Goal: Find specific fact: Locate a discrete piece of known information

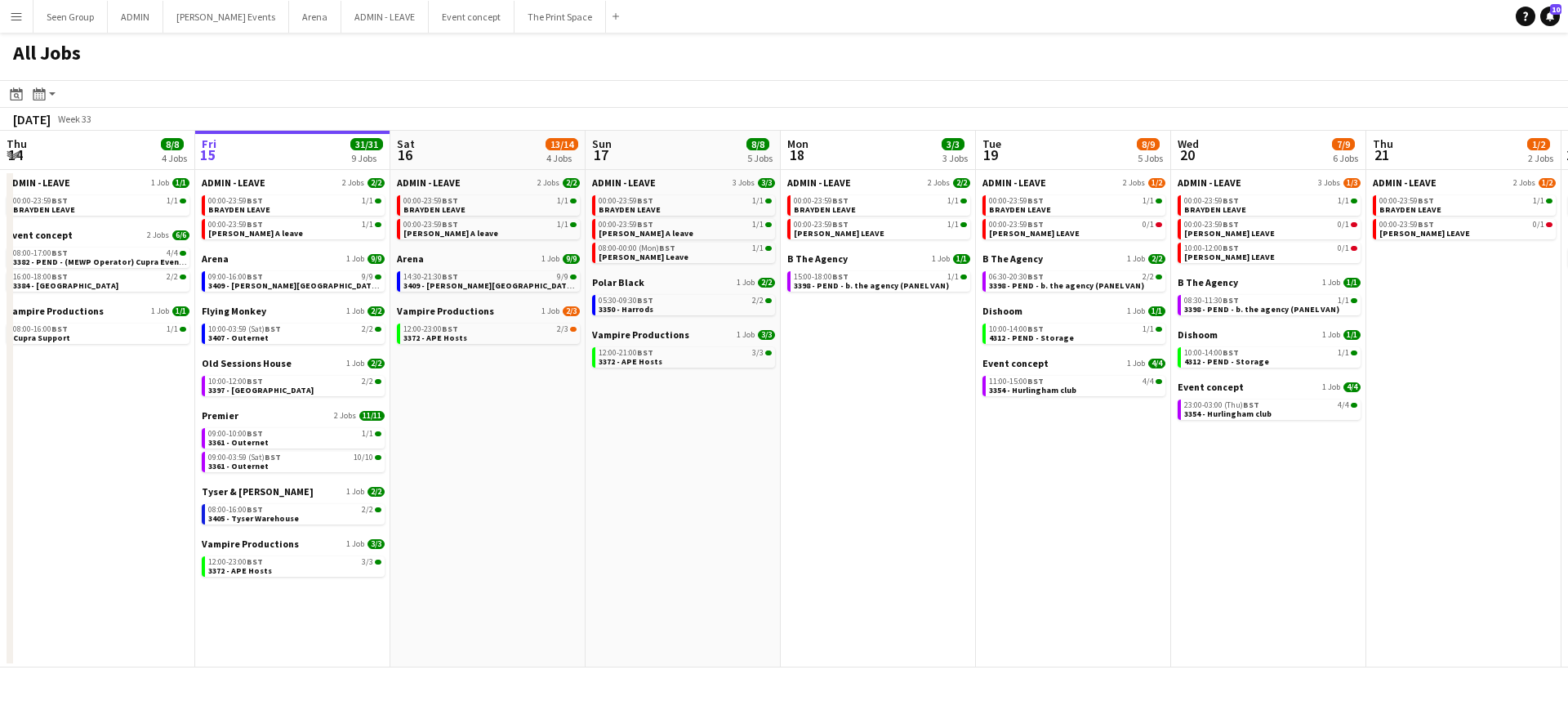
click at [15, 18] on app-icon "Menu" at bounding box center [16, 16] width 13 height 13
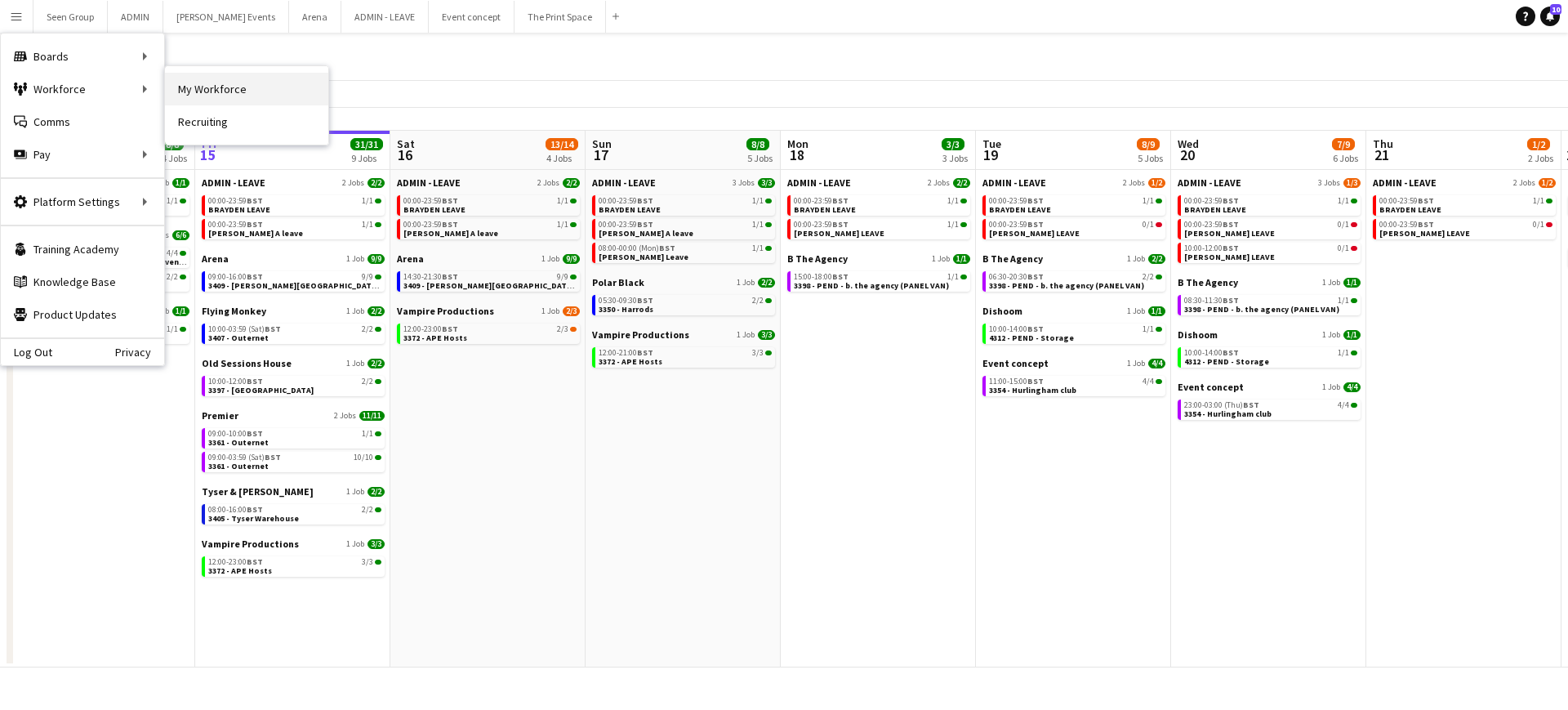
click at [199, 80] on link "My Workforce" at bounding box center [246, 89] width 163 height 33
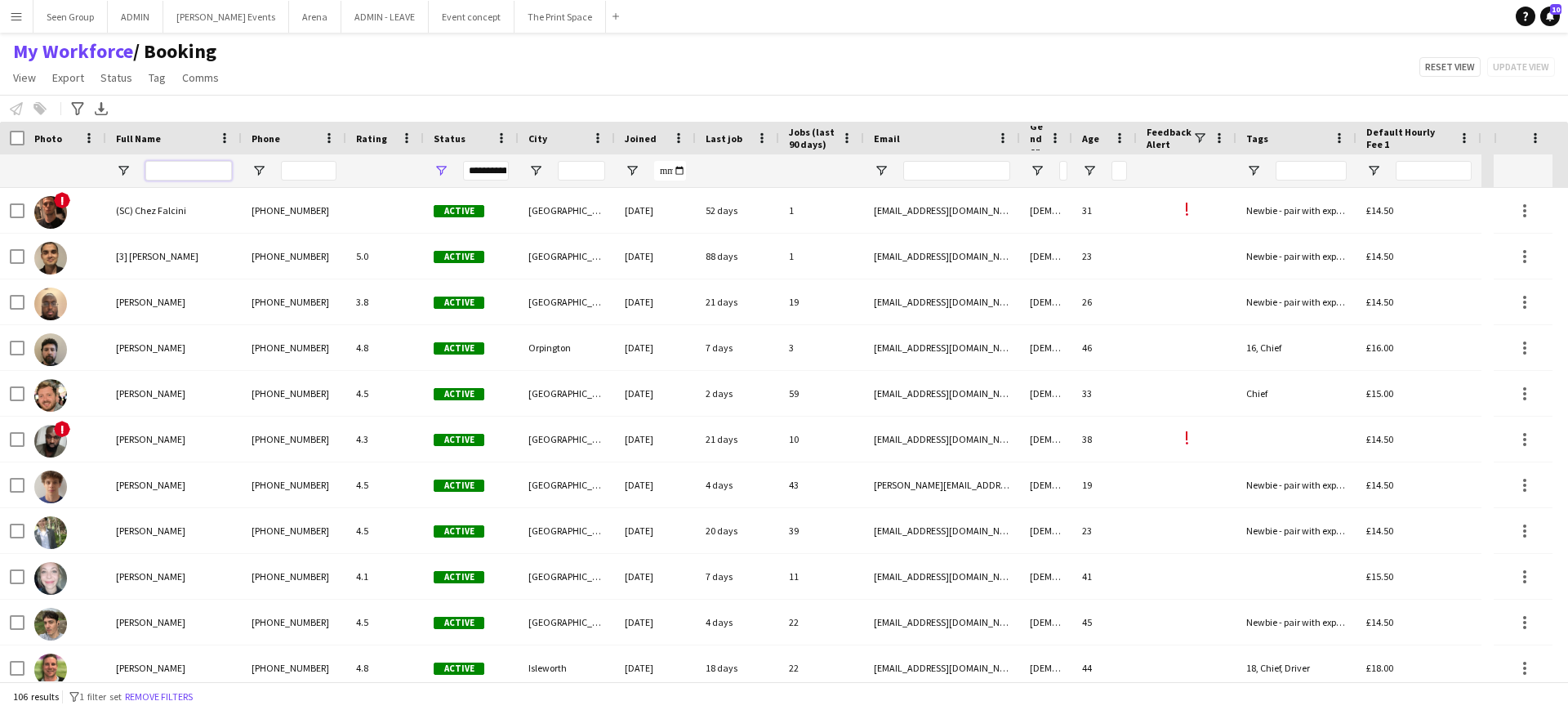
click at [179, 171] on input "Full Name Filter Input" at bounding box center [188, 171] width 86 height 20
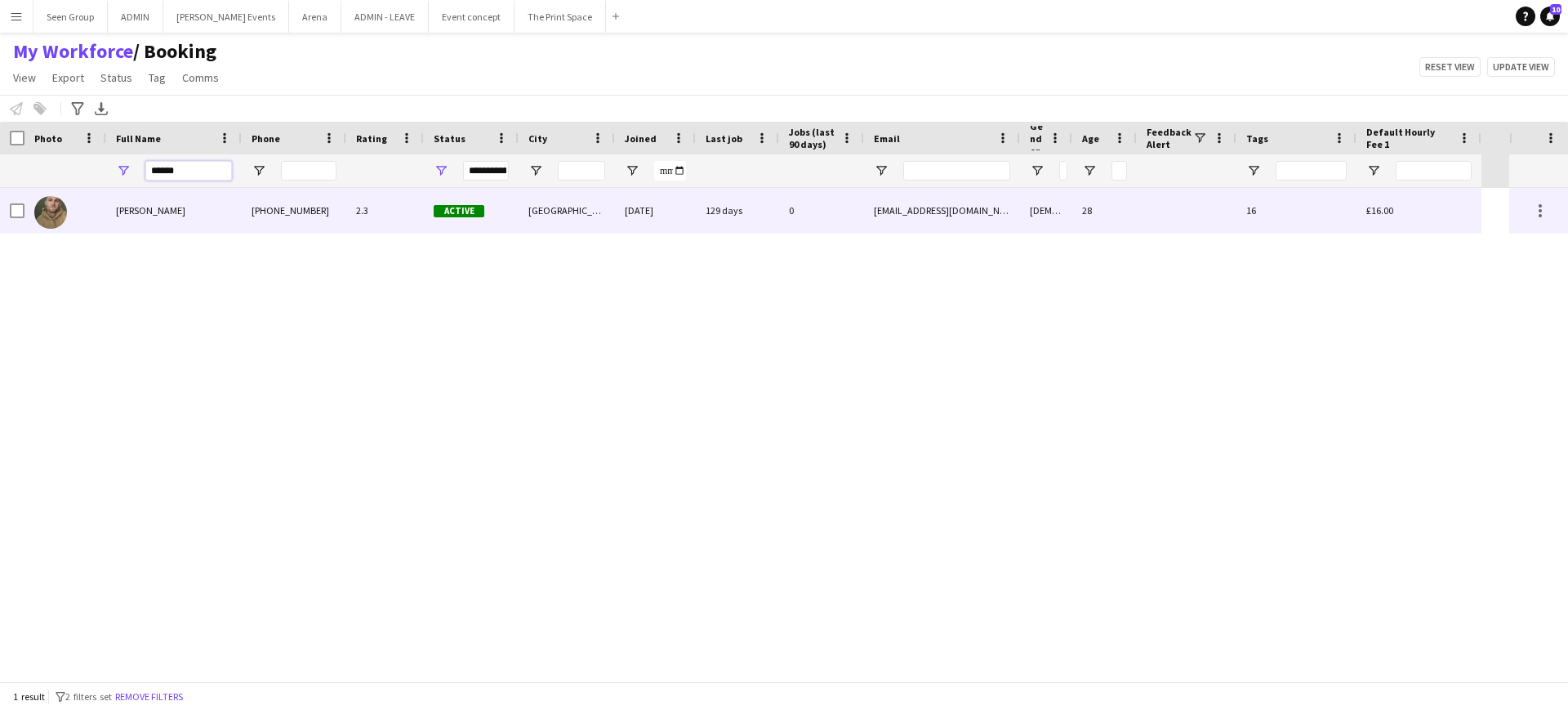
type input "******"
click at [182, 202] on div "[PERSON_NAME]" at bounding box center [174, 210] width 135 height 45
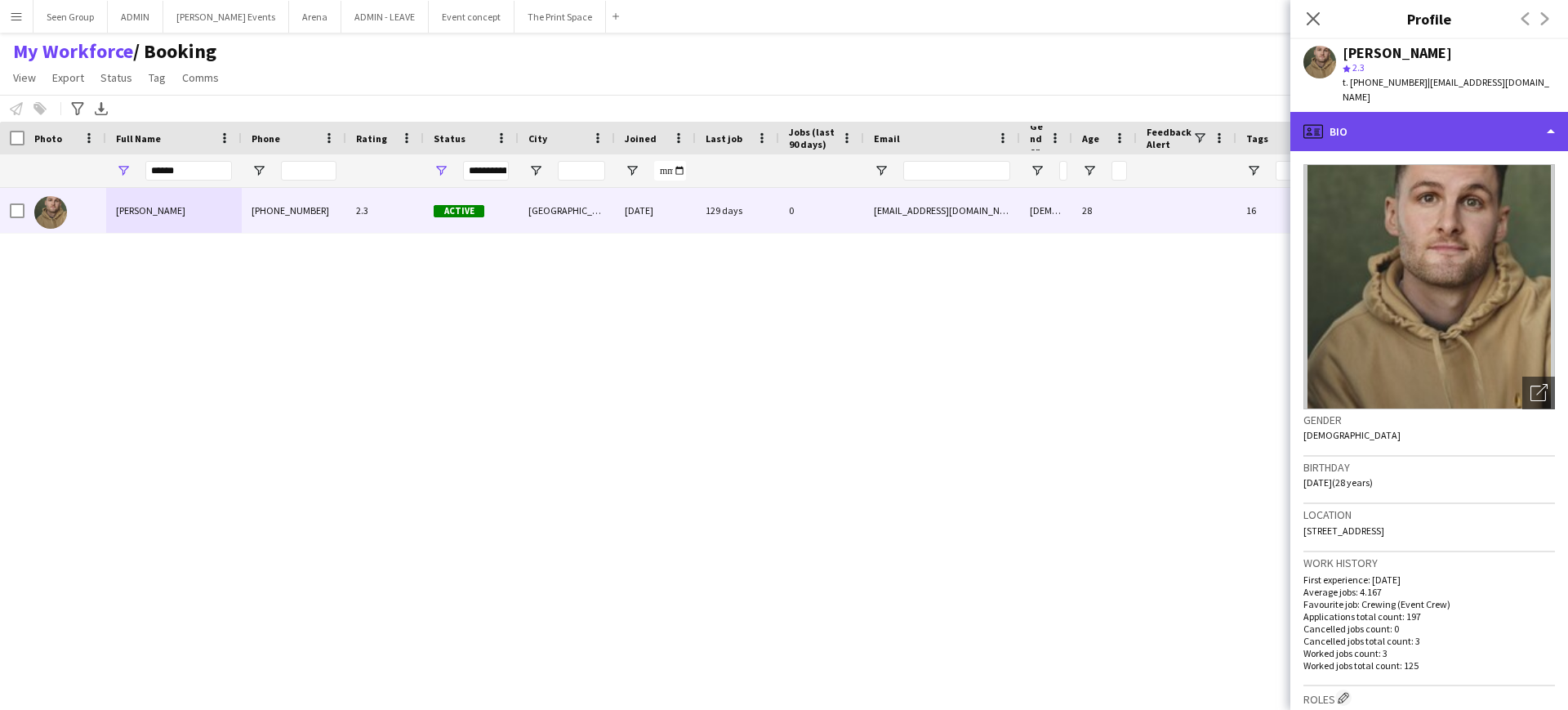
click at [1522, 113] on div "profile Bio" at bounding box center [1429, 132] width 278 height 39
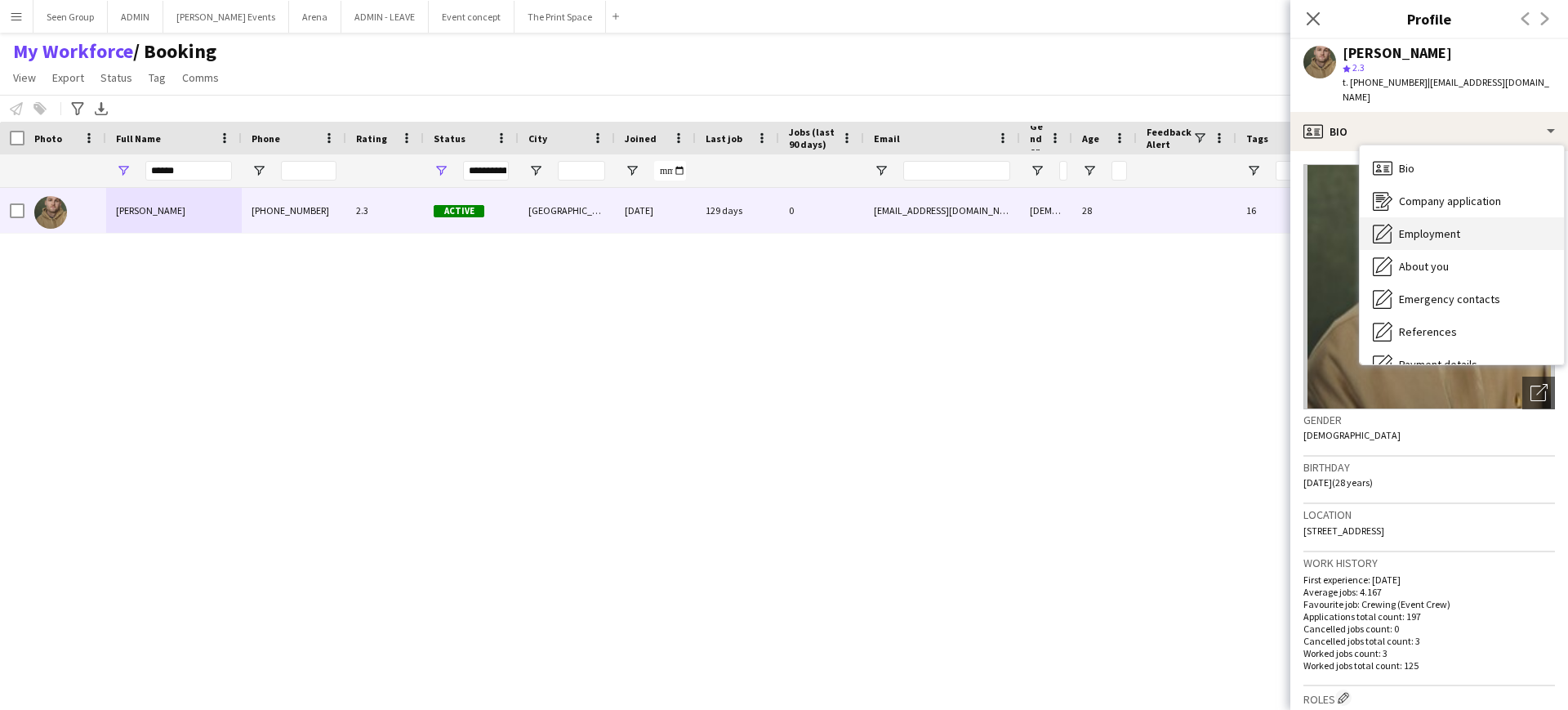
click at [1451, 226] on span "Employment" at bounding box center [1429, 233] width 61 height 15
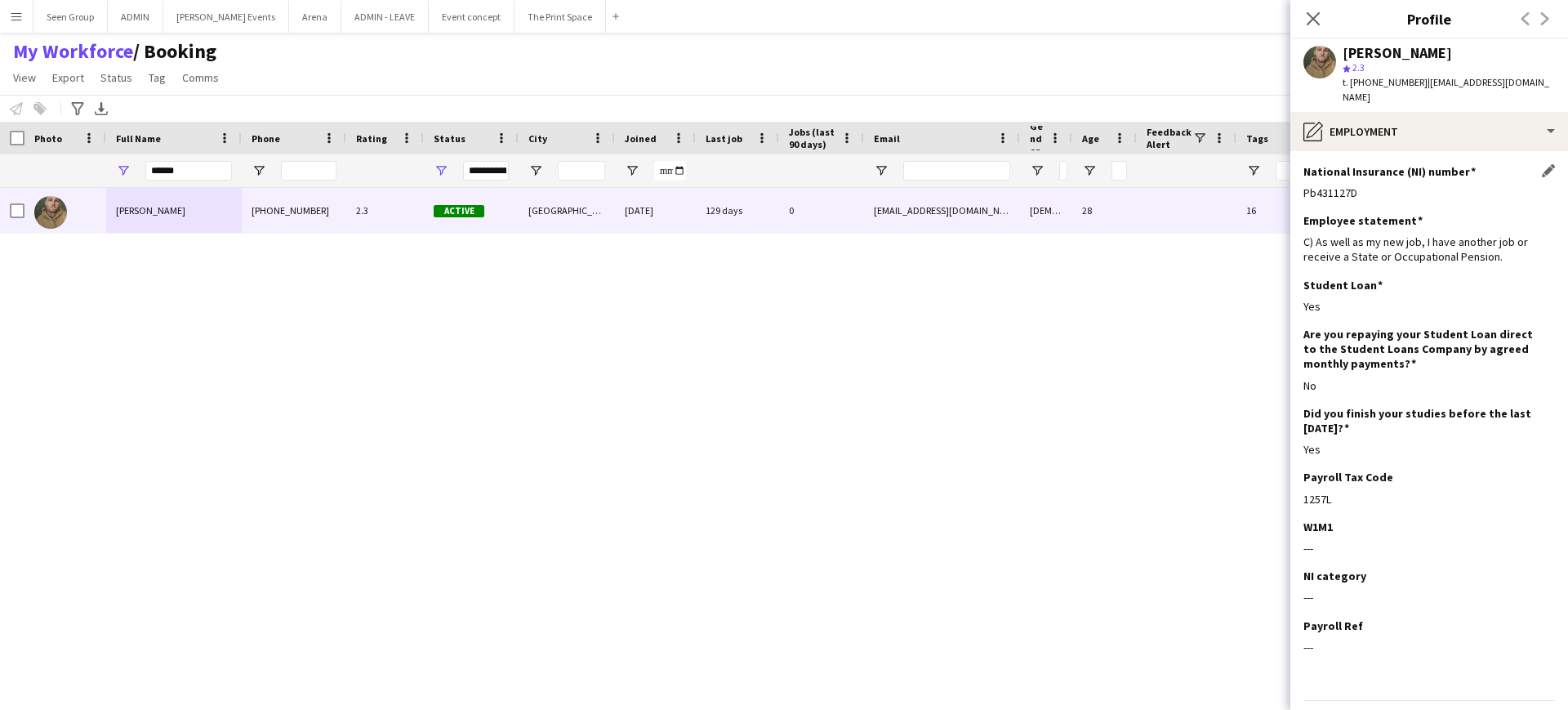
click at [1329, 185] on div "Pb431127D" at bounding box center [1429, 192] width 252 height 15
copy div "Pb431127D"
